Goal: Information Seeking & Learning: Learn about a topic

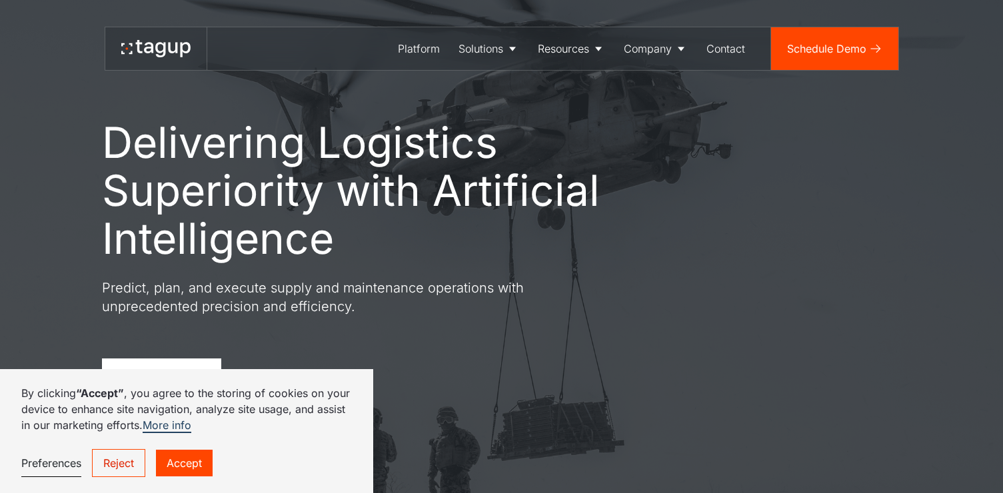
click at [117, 464] on link "Reject" at bounding box center [118, 463] width 53 height 28
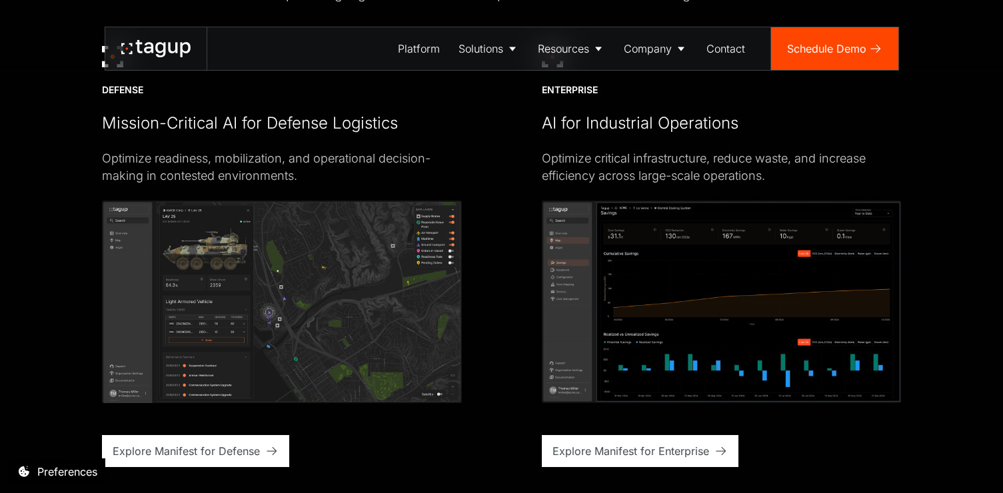
scroll to position [3240, 0]
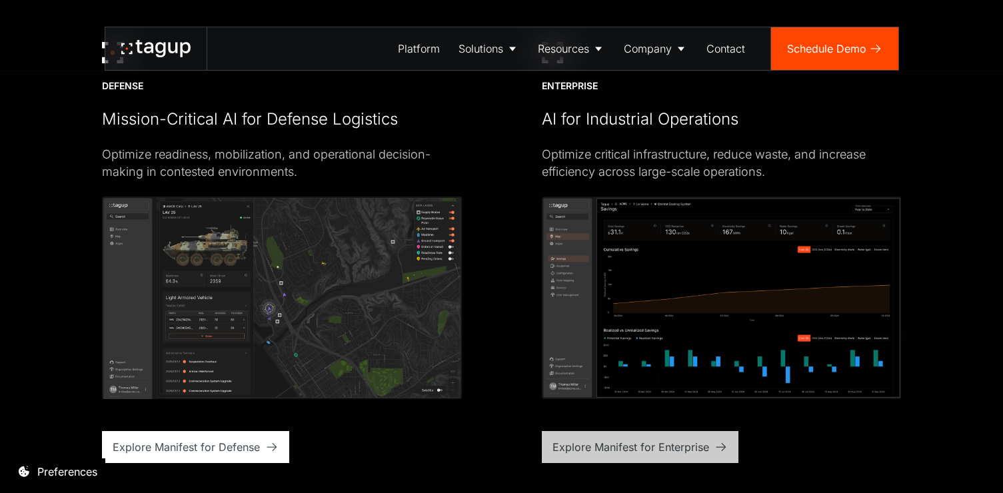
click at [670, 443] on div "Explore Manifest for Enterprise" at bounding box center [631, 447] width 157 height 16
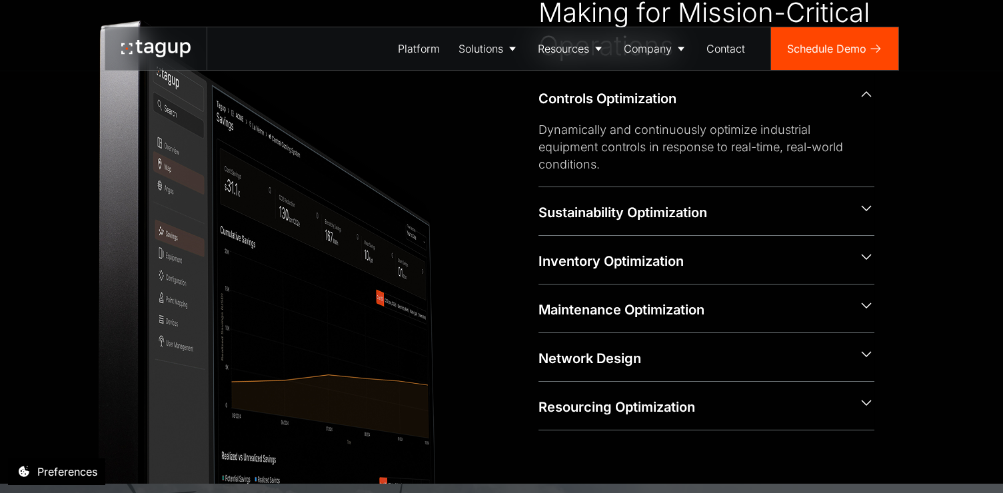
scroll to position [615, 0]
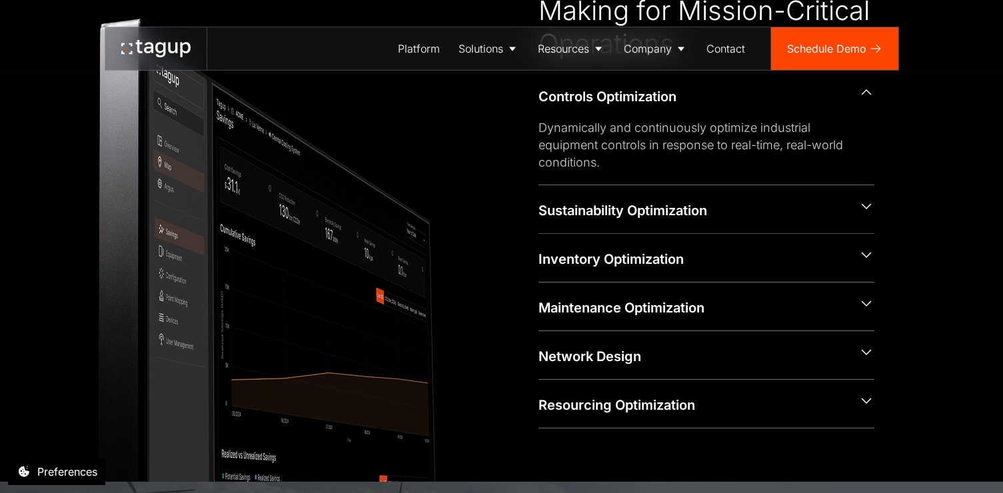
click at [707, 208] on div "Sustainability Optimization" at bounding box center [693, 210] width 309 height 19
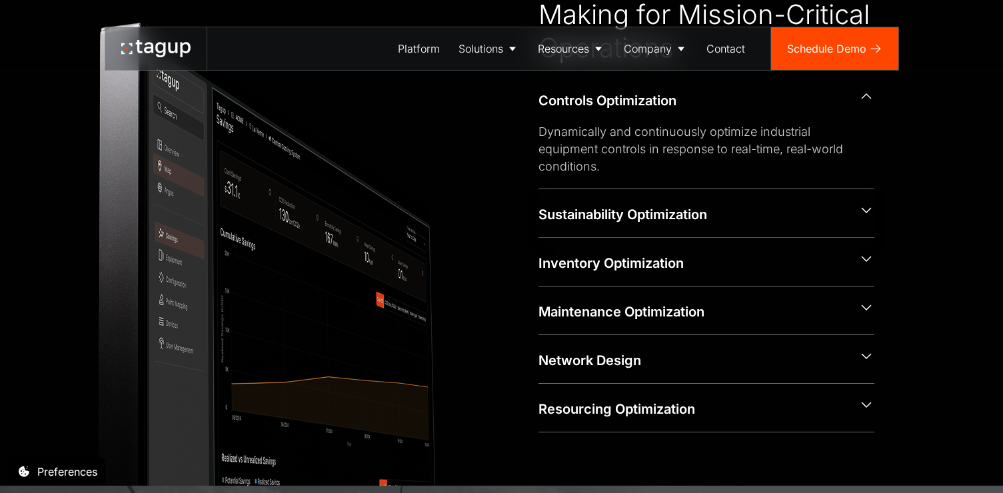
scroll to position [613, 0]
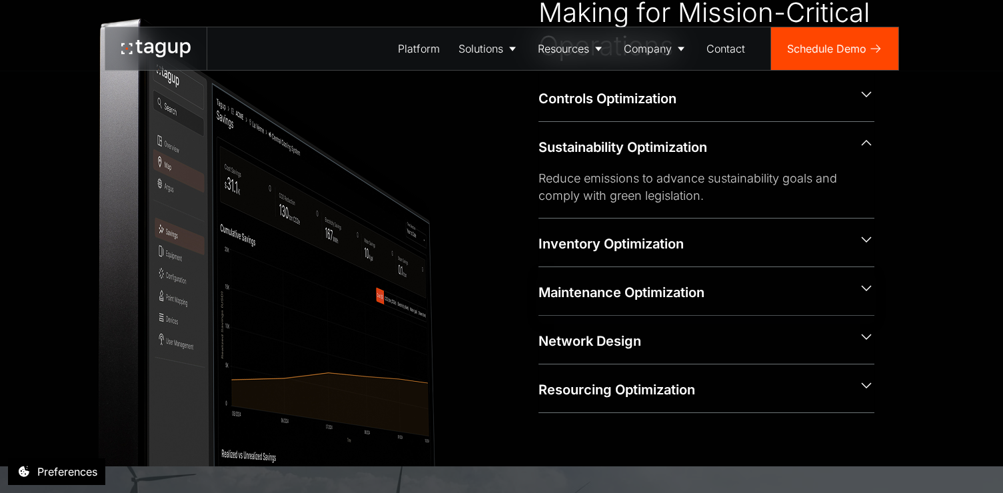
click at [683, 279] on div "Maintenance Optimization" at bounding box center [707, 291] width 336 height 48
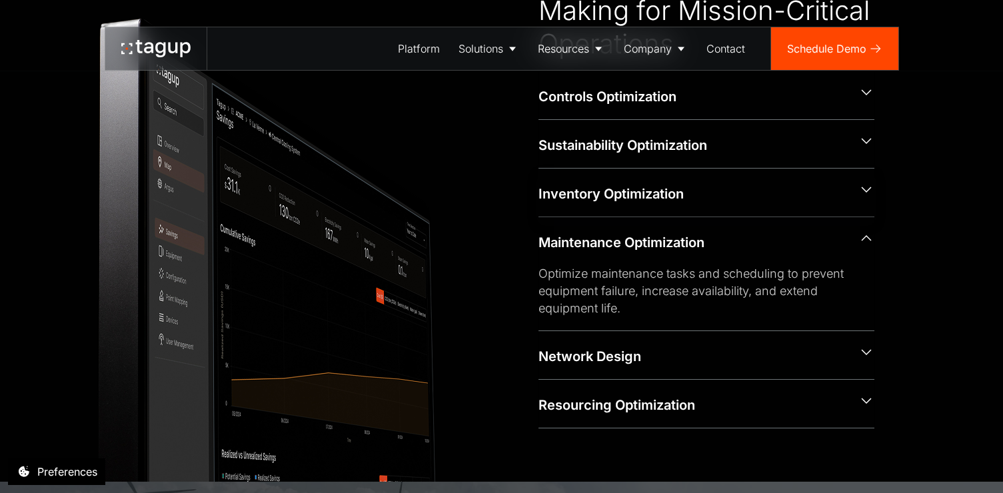
click at [684, 198] on div "Inventory Optimization" at bounding box center [693, 194] width 309 height 19
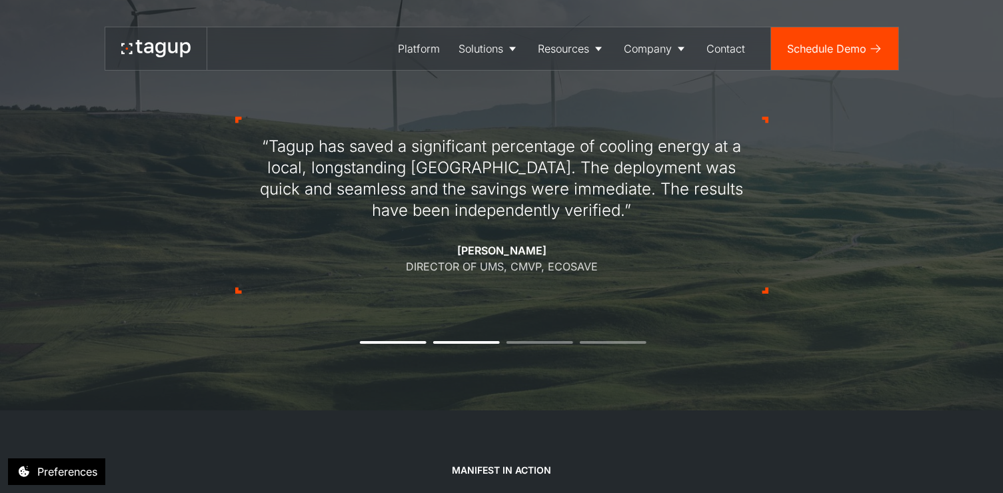
scroll to position [1084, 0]
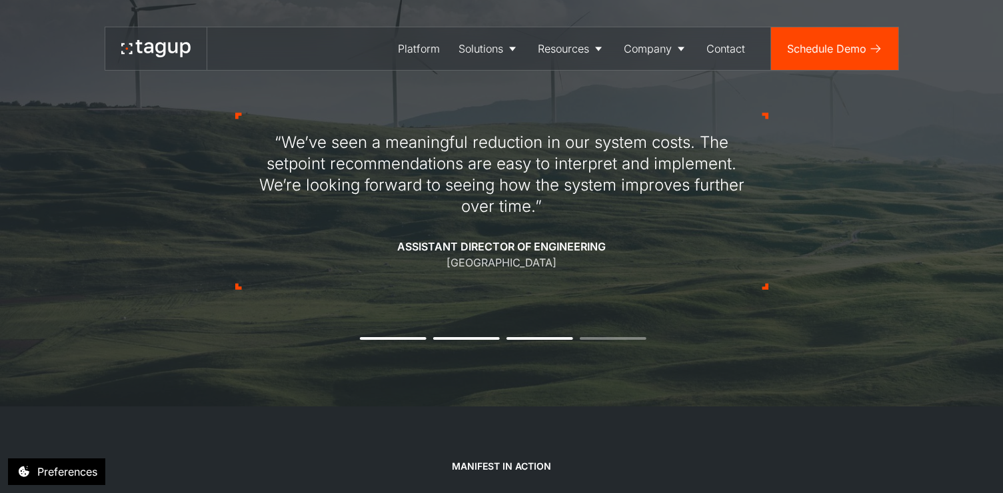
click at [624, 335] on div "“We’ve seen a meaningful reduction in our system costs. The setpoint recommenda…" at bounding box center [501, 201] width 533 height 304
click at [620, 341] on div "“We’ve seen a meaningful reduction in our system costs. The setpoint recommenda…" at bounding box center [501, 201] width 533 height 304
click at [620, 337] on li "4" at bounding box center [613, 338] width 67 height 3
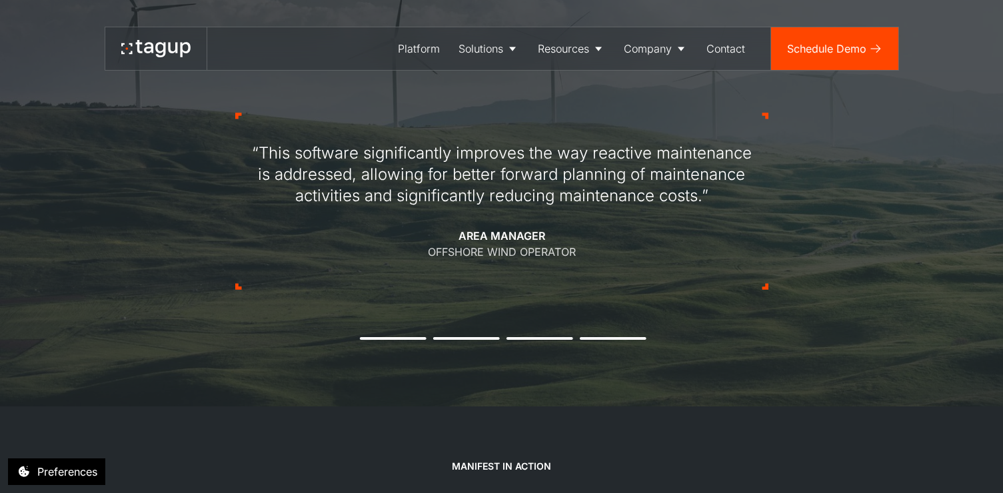
click at [409, 342] on div "“This software significantly improves the way reactive maintenance is addressed…" at bounding box center [501, 201] width 533 height 304
click at [409, 339] on button "1" at bounding box center [393, 338] width 67 height 3
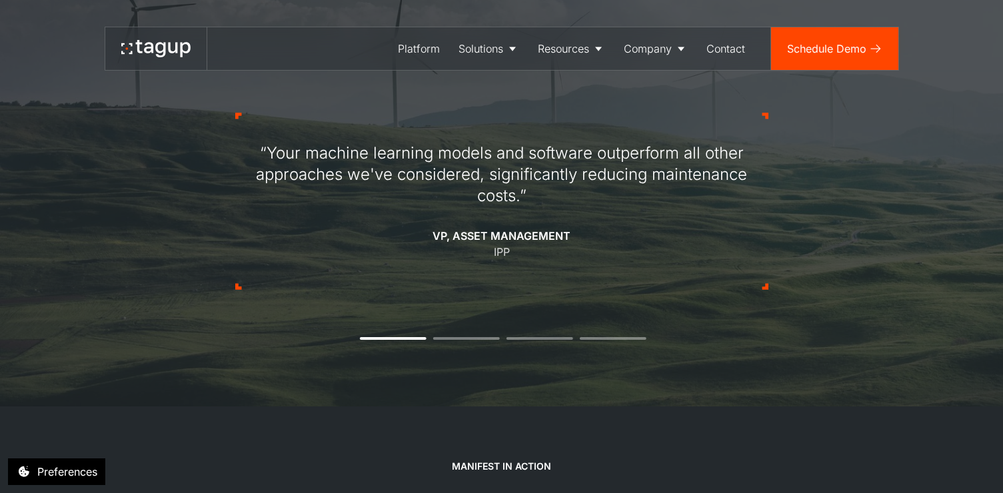
click at [454, 343] on div "“Your machine learning models and software outperform all other approaches we'v…" at bounding box center [501, 201] width 533 height 304
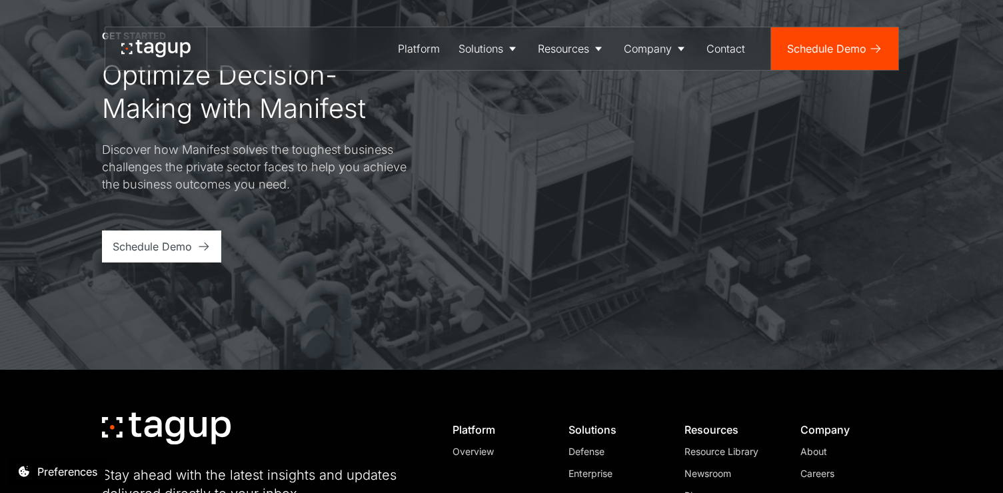
scroll to position [4057, 0]
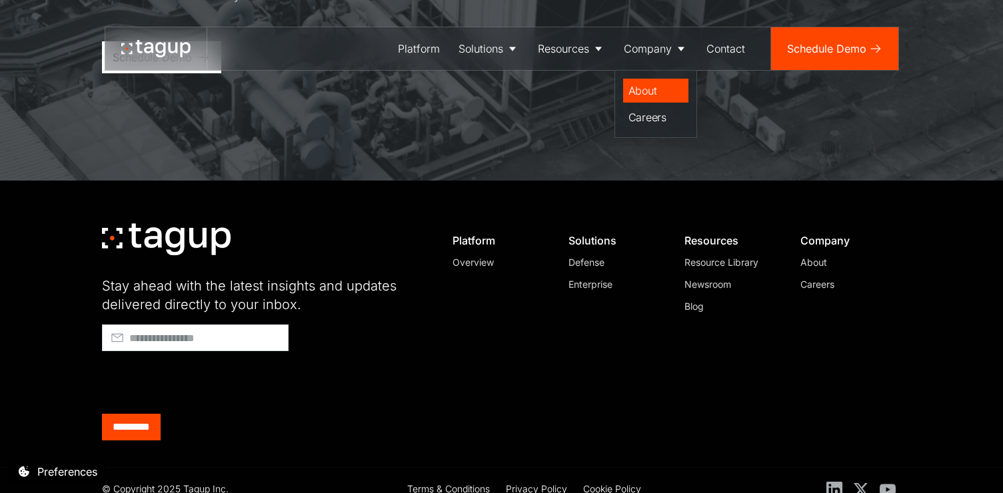
click at [653, 91] on div "About" at bounding box center [656, 91] width 55 height 16
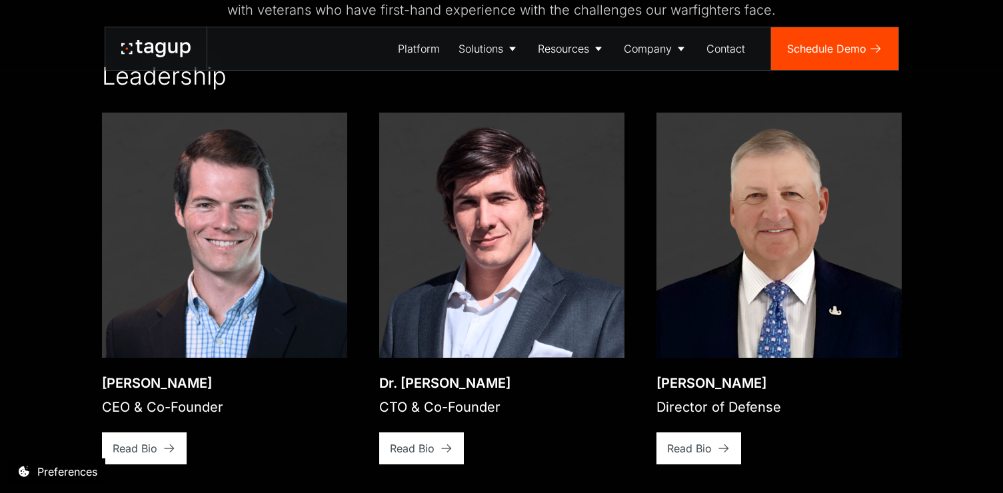
scroll to position [1856, 0]
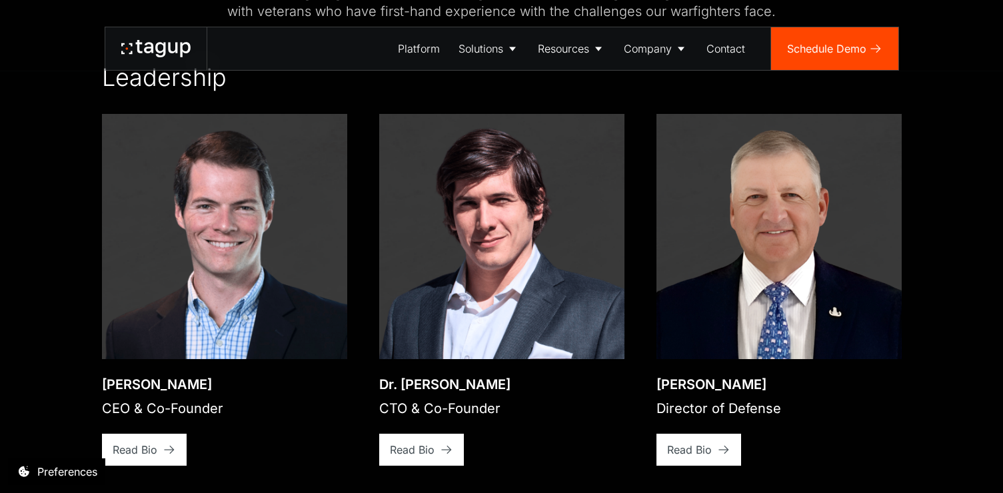
click at [181, 305] on img at bounding box center [224, 236] width 245 height 245
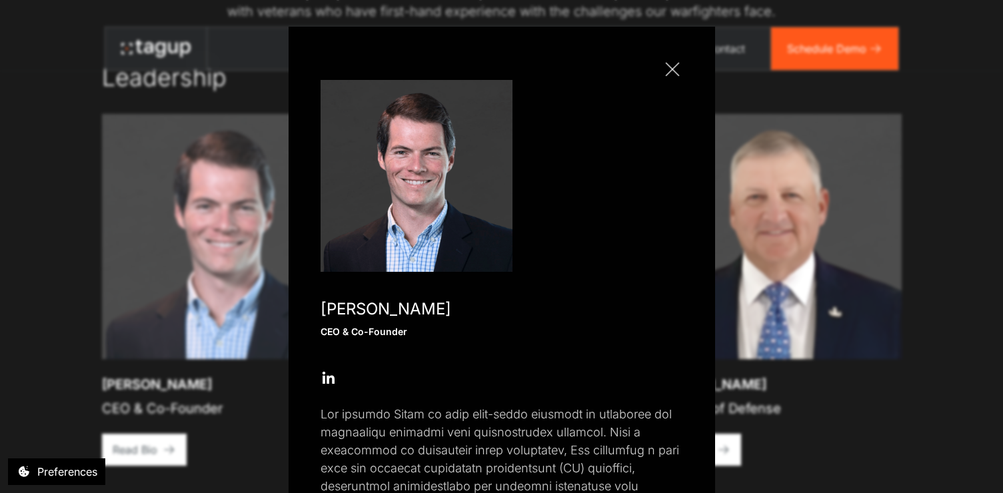
click at [328, 378] on div "Open" at bounding box center [328, 378] width 1 height 1
click at [819, 237] on div "Close popup Jon Garrity CEO & Co-Founder Open Open Twitter profile Send Email O…" at bounding box center [501, 246] width 1003 height 493
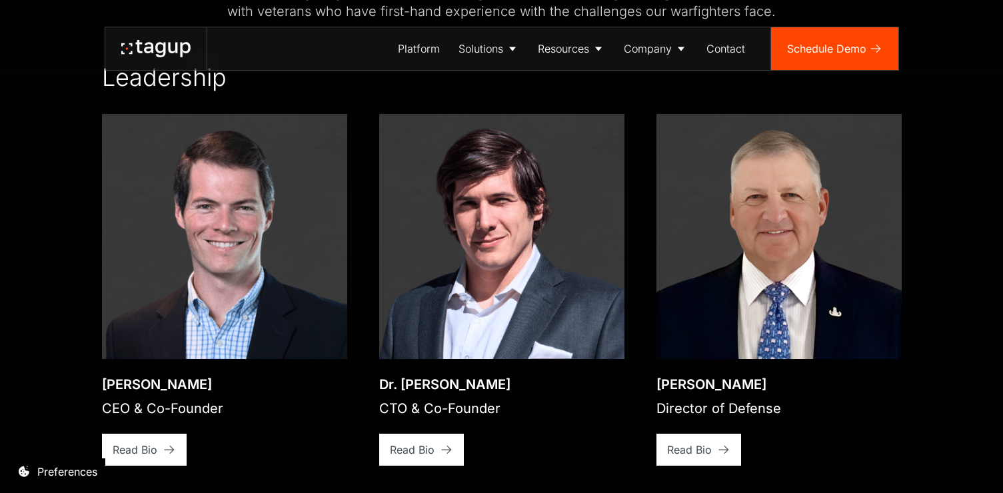
click at [441, 287] on img at bounding box center [501, 236] width 245 height 245
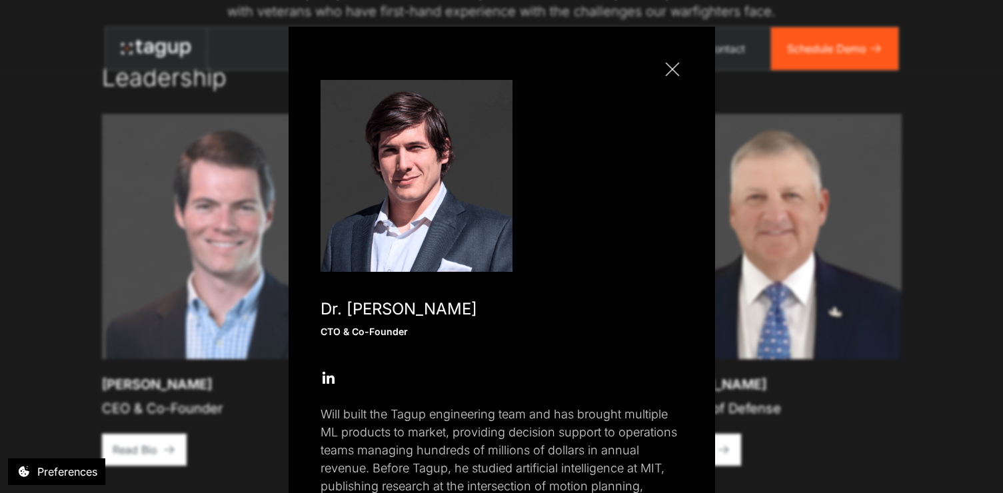
click at [334, 378] on icon at bounding box center [329, 379] width 16 height 16
click at [911, 253] on div "Close popup Dr. Will Vega-Brown CTO & Co-Founder Open Open Twitter profile Send…" at bounding box center [501, 246] width 1003 height 493
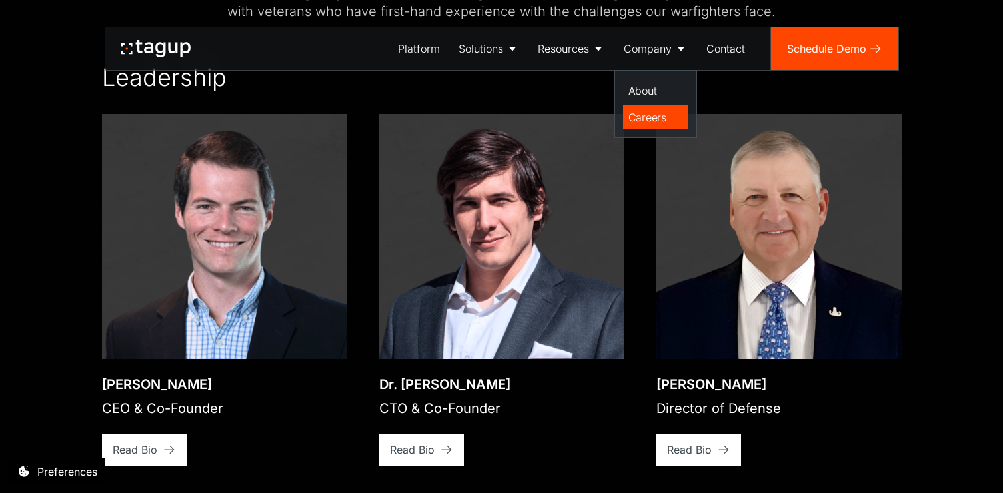
click at [653, 112] on div "Careers" at bounding box center [656, 117] width 55 height 16
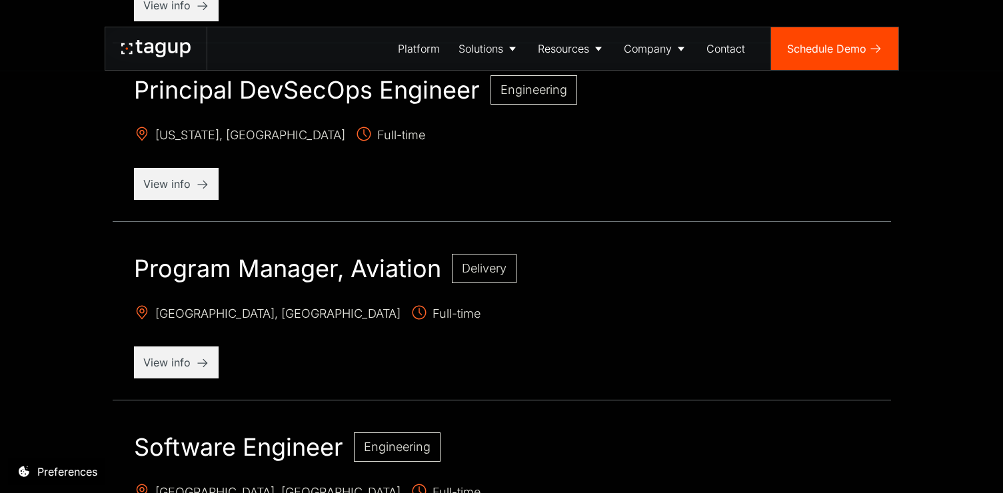
scroll to position [1069, 0]
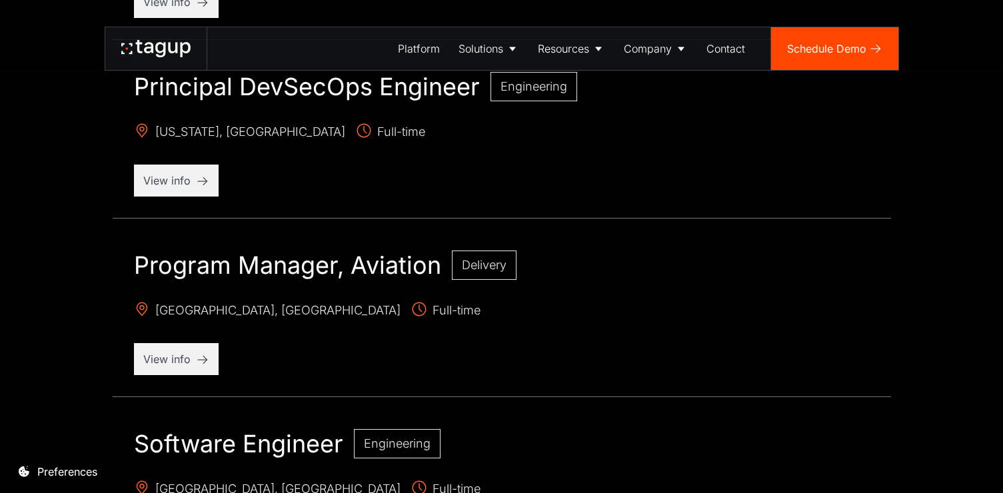
click at [319, 277] on h2 "Program Manager, Aviation" at bounding box center [287, 265] width 307 height 29
